Goal: Check status: Check status

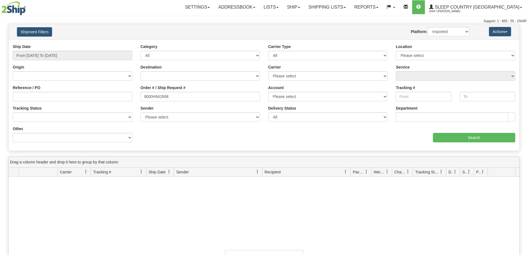
select select "1"
click at [344, 9] on link "Shipping lists" at bounding box center [327, 7] width 46 height 14
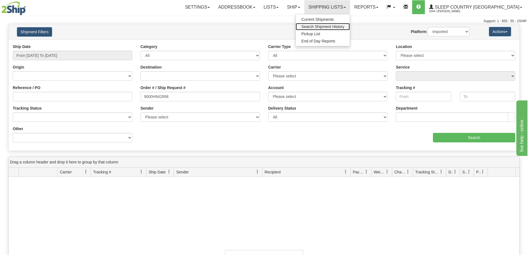
click at [350, 29] on link "Search Shipment History" at bounding box center [323, 26] width 54 height 7
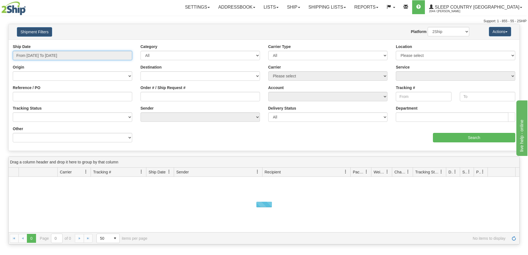
click at [34, 54] on input "From [DATE] To [DATE]" at bounding box center [72, 55] width 119 height 9
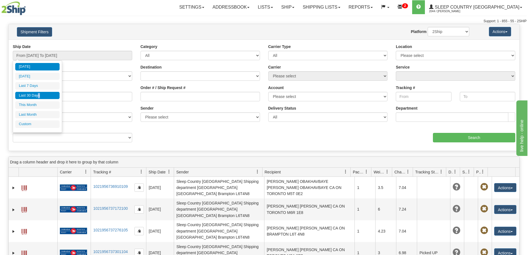
click at [39, 97] on li "Last 30 Days" at bounding box center [37, 95] width 44 height 7
type input "From 07/23/2025 To 08/21/2025"
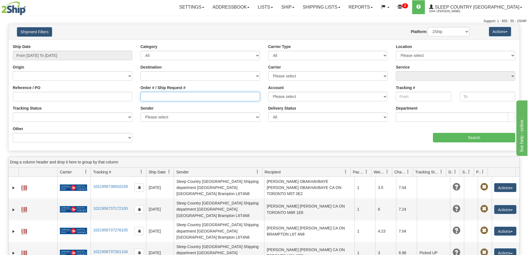
click at [160, 98] on input "Order # / Ship Request #" at bounding box center [200, 96] width 119 height 9
paste input "9000H950650"
type input "9000H950650"
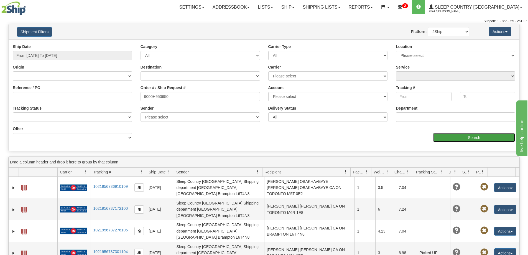
click at [472, 139] on input "Search" at bounding box center [474, 137] width 82 height 9
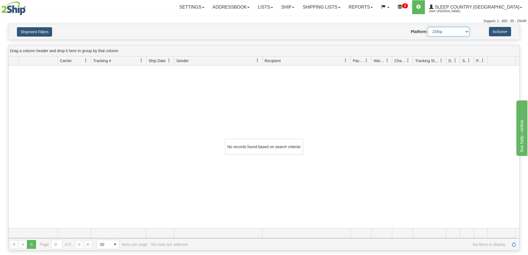
click at [436, 30] on select "2Ship Imported" at bounding box center [449, 31] width 42 height 9
select select "1"
click at [428, 27] on select "2Ship Imported" at bounding box center [449, 31] width 42 height 9
click at [344, 6] on link "Shipping lists" at bounding box center [322, 7] width 46 height 14
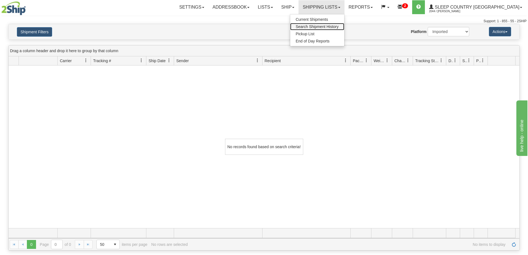
click at [344, 24] on link "Search Shipment History" at bounding box center [317, 26] width 54 height 7
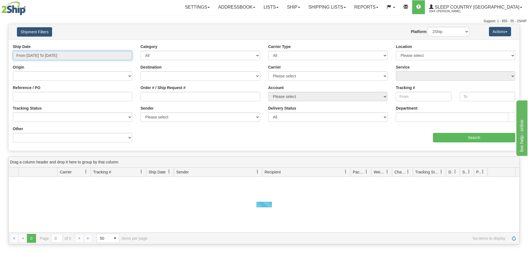
type input "[DATE]"
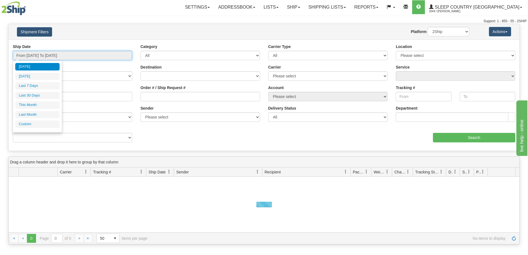
click at [28, 57] on input "From [DATE] To [DATE]" at bounding box center [72, 55] width 119 height 9
type input "[DATE]"
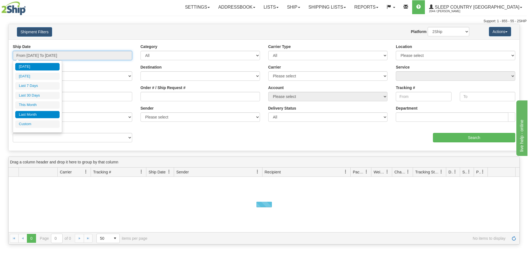
type input "[DATE]"
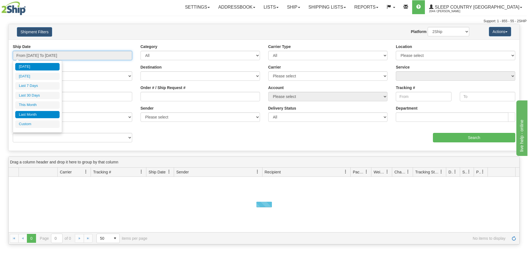
type input "[DATE]"
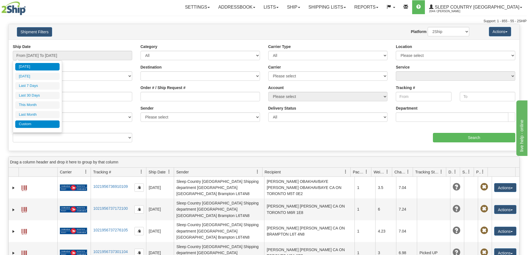
click at [27, 123] on li "Custom" at bounding box center [37, 123] width 44 height 7
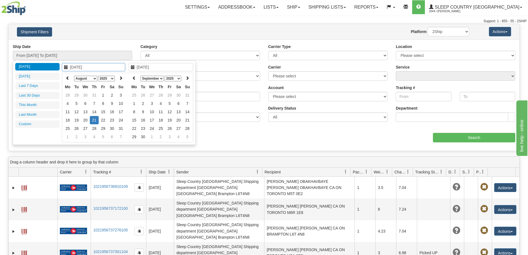
type input "[DATE]"
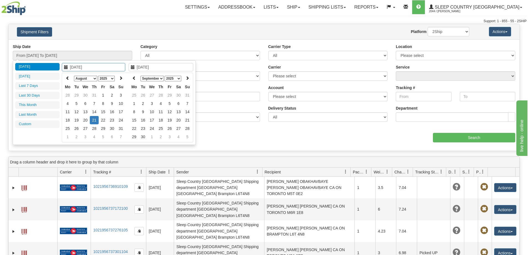
type input "[DATE]"
click at [68, 79] on icon at bounding box center [68, 78] width 4 height 4
type input "[DATE]"
click at [87, 111] on td "11" at bounding box center [85, 112] width 9 height 8
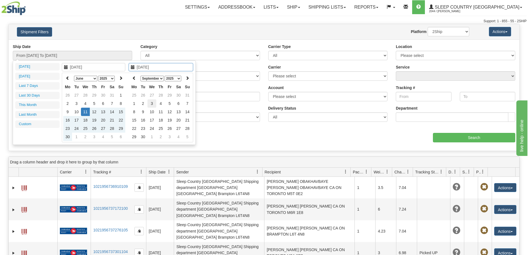
type input "[DATE]"
click at [152, 102] on td "3" at bounding box center [151, 103] width 9 height 8
type input "From [DATE] To [DATE]"
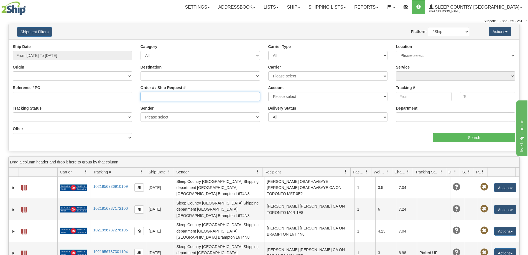
click at [149, 101] on input "Order # / Ship Request #" at bounding box center [200, 96] width 119 height 9
paste input "9000H950650"
type input "9000H950650"
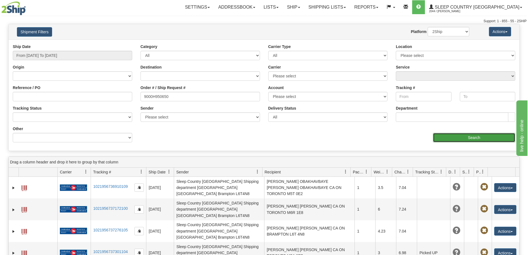
click at [462, 137] on input "Search" at bounding box center [474, 137] width 82 height 9
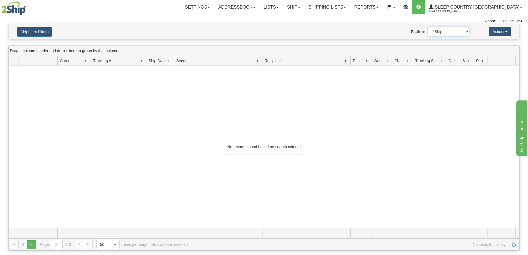
click at [445, 34] on select "2Ship Imported" at bounding box center [449, 31] width 42 height 9
select select "1"
click at [428, 27] on select "2Ship Imported" at bounding box center [449, 31] width 42 height 9
click at [341, 11] on link "Shipping lists" at bounding box center [327, 7] width 46 height 14
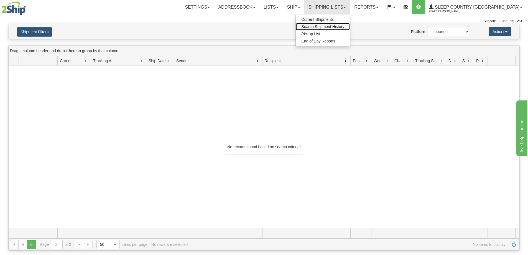
click at [344, 25] on span "Search Shipment History" at bounding box center [322, 26] width 43 height 4
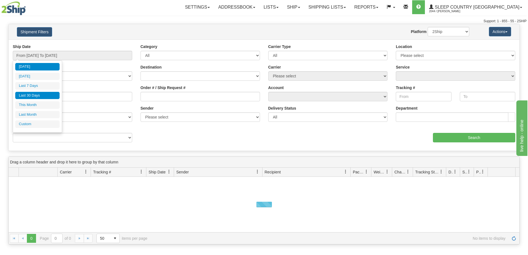
click at [30, 95] on li "Last 30 Days" at bounding box center [37, 95] width 44 height 7
type input "From [DATE] To [DATE]"
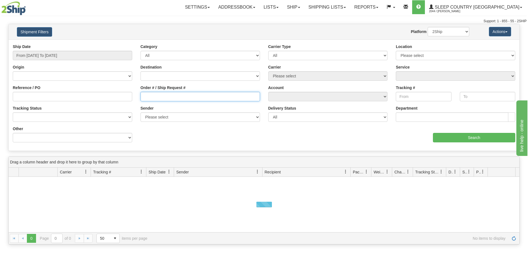
click at [156, 100] on input "Order # / Ship Request #" at bounding box center [200, 96] width 119 height 9
paste input "9000H983917"
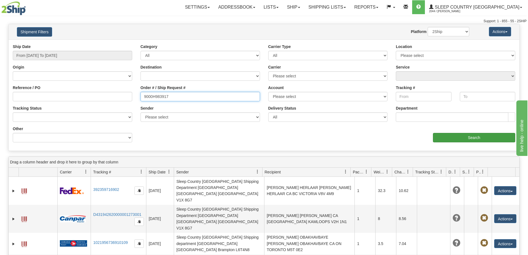
type input "9000H983917"
click at [471, 139] on input "Search" at bounding box center [474, 137] width 82 height 9
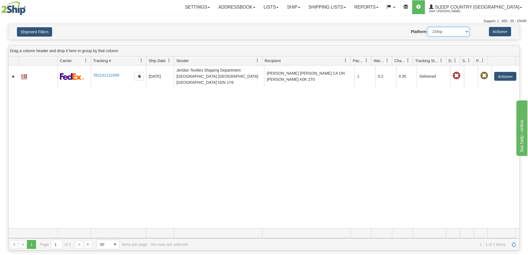
click at [453, 34] on select "2Ship Imported" at bounding box center [449, 31] width 42 height 9
click at [428, 27] on select "2Ship Imported" at bounding box center [449, 31] width 42 height 9
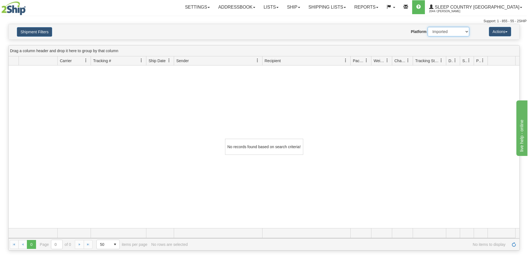
click at [455, 32] on select "2Ship Imported" at bounding box center [449, 31] width 42 height 9
select select "0"
click at [428, 27] on select "2Ship Imported" at bounding box center [449, 31] width 42 height 9
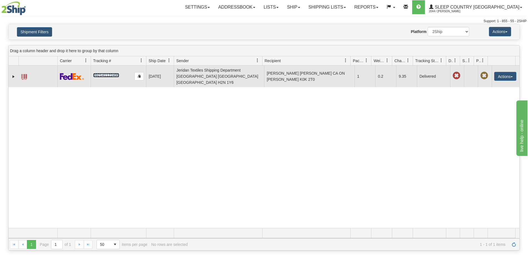
click at [113, 73] on link "392141122499" at bounding box center [106, 75] width 26 height 4
